Goal: Task Accomplishment & Management: Use online tool/utility

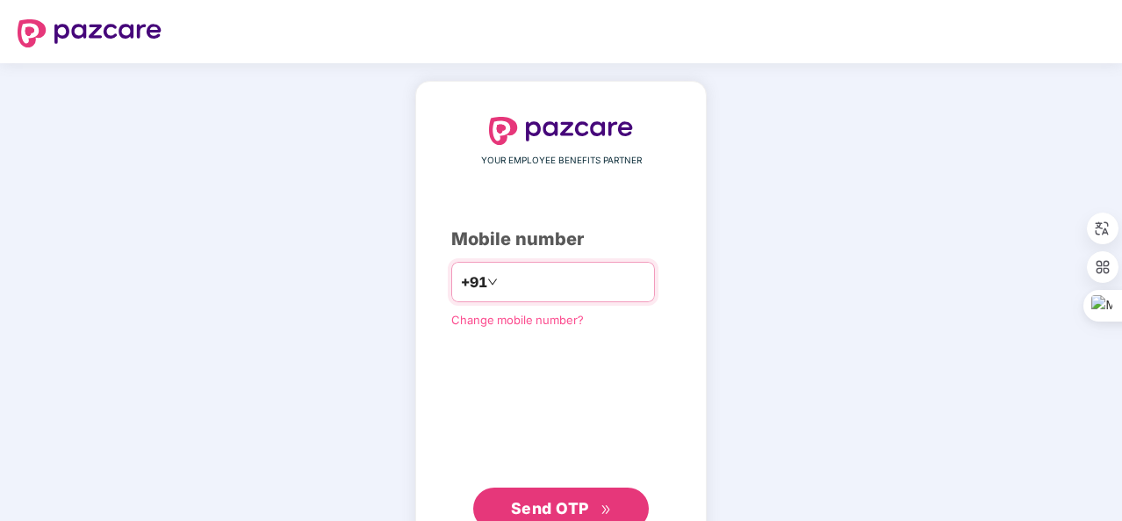
type input "**********"
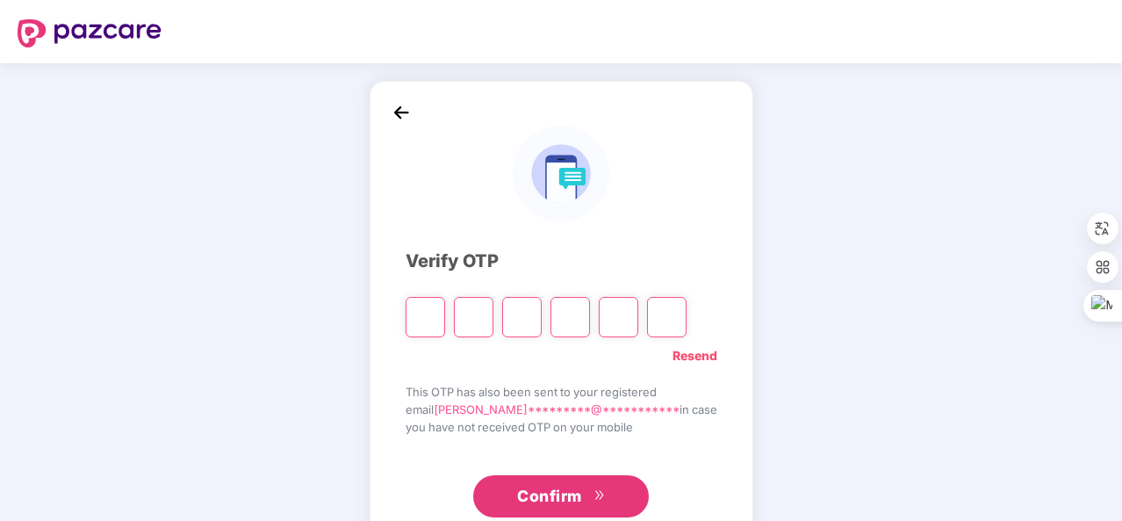
type input "*"
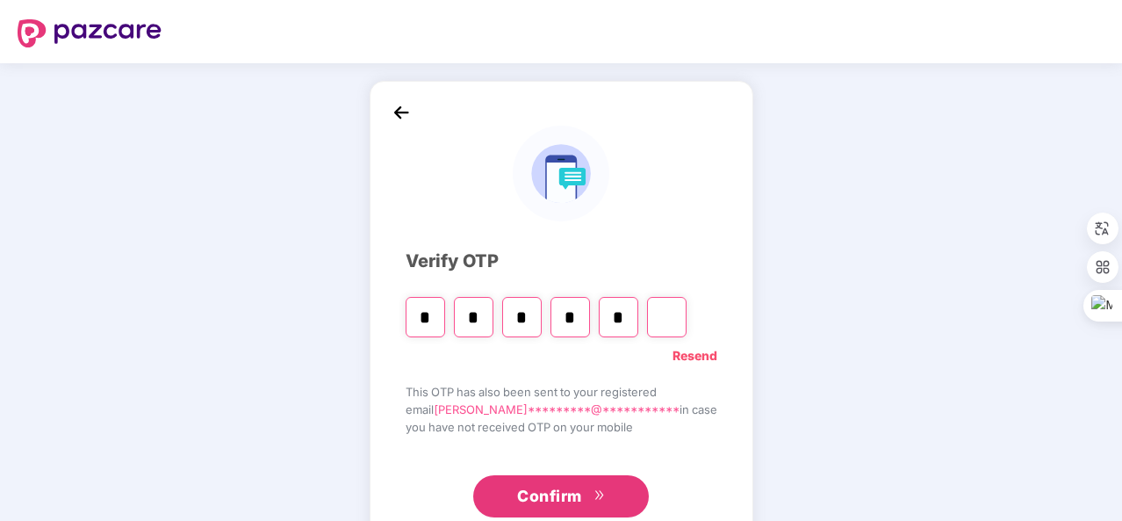
type input "*"
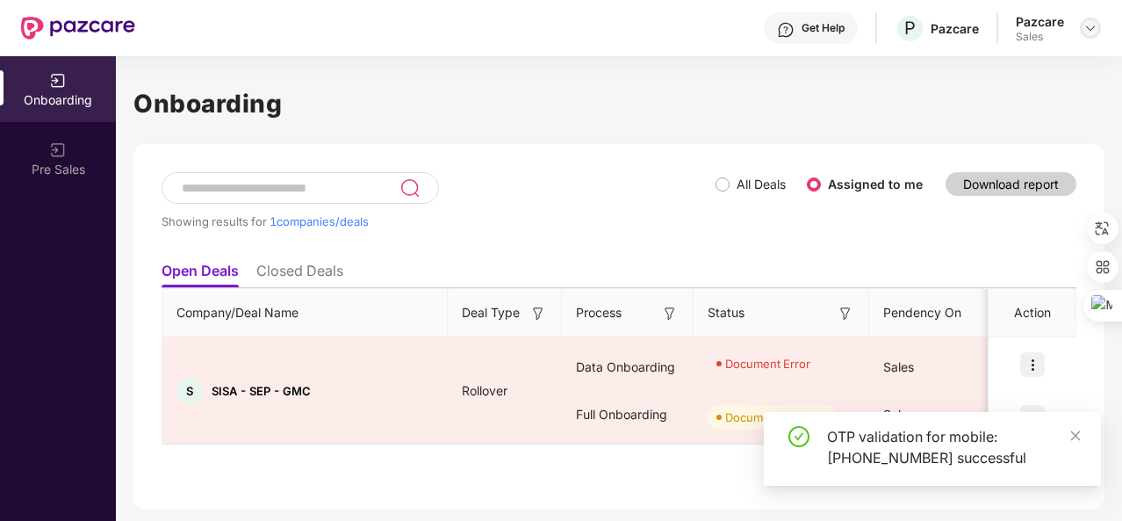
click at [1083, 30] on div at bounding box center [1090, 28] width 21 height 21
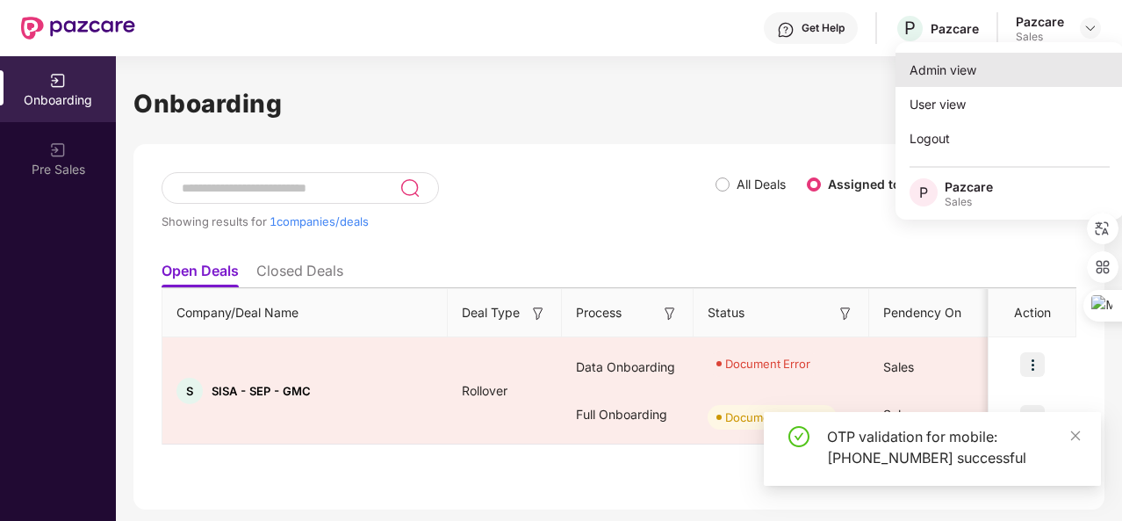
click at [1014, 62] on div "Admin view" at bounding box center [1010, 70] width 228 height 34
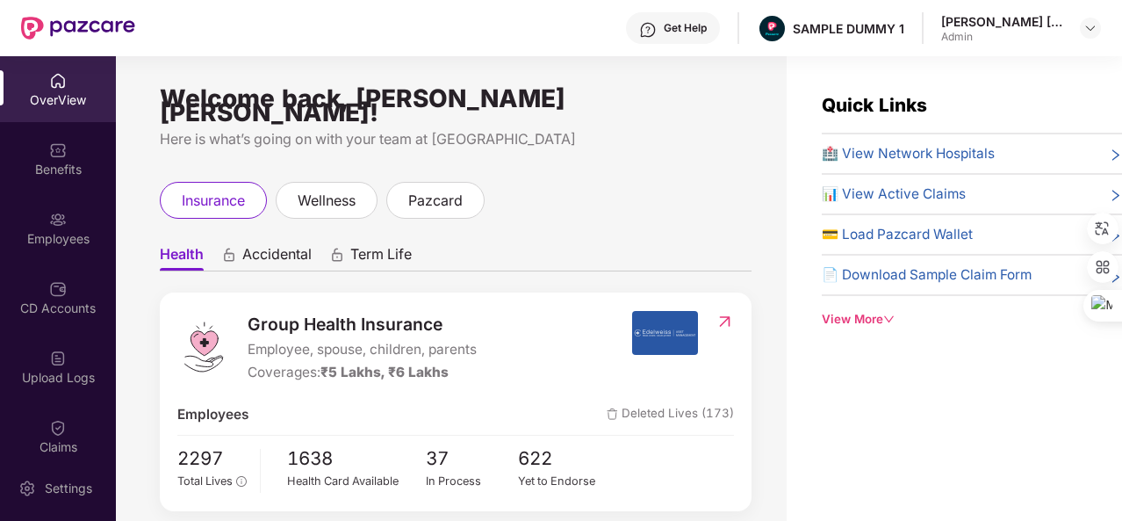
click at [854, 317] on div "View More" at bounding box center [972, 319] width 300 height 18
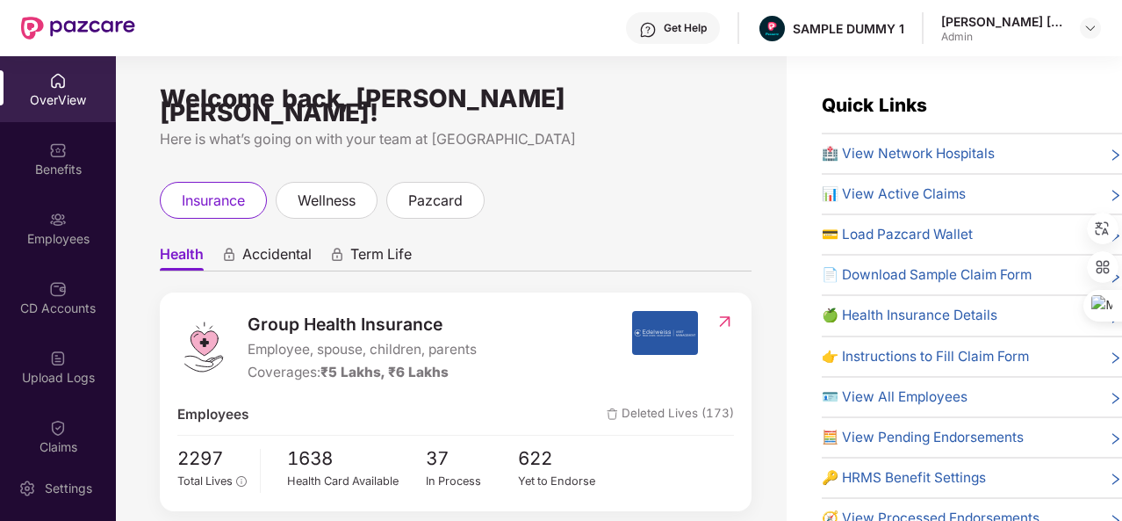
scroll to position [28, 0]
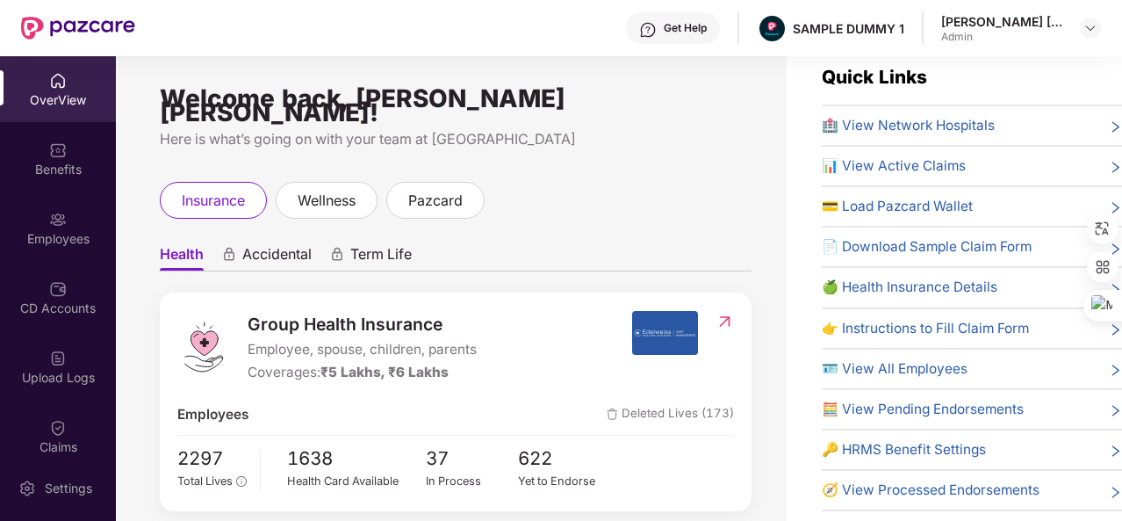
click at [32, 65] on div "OverView" at bounding box center [58, 89] width 116 height 66
